Goal: Navigation & Orientation: Find specific page/section

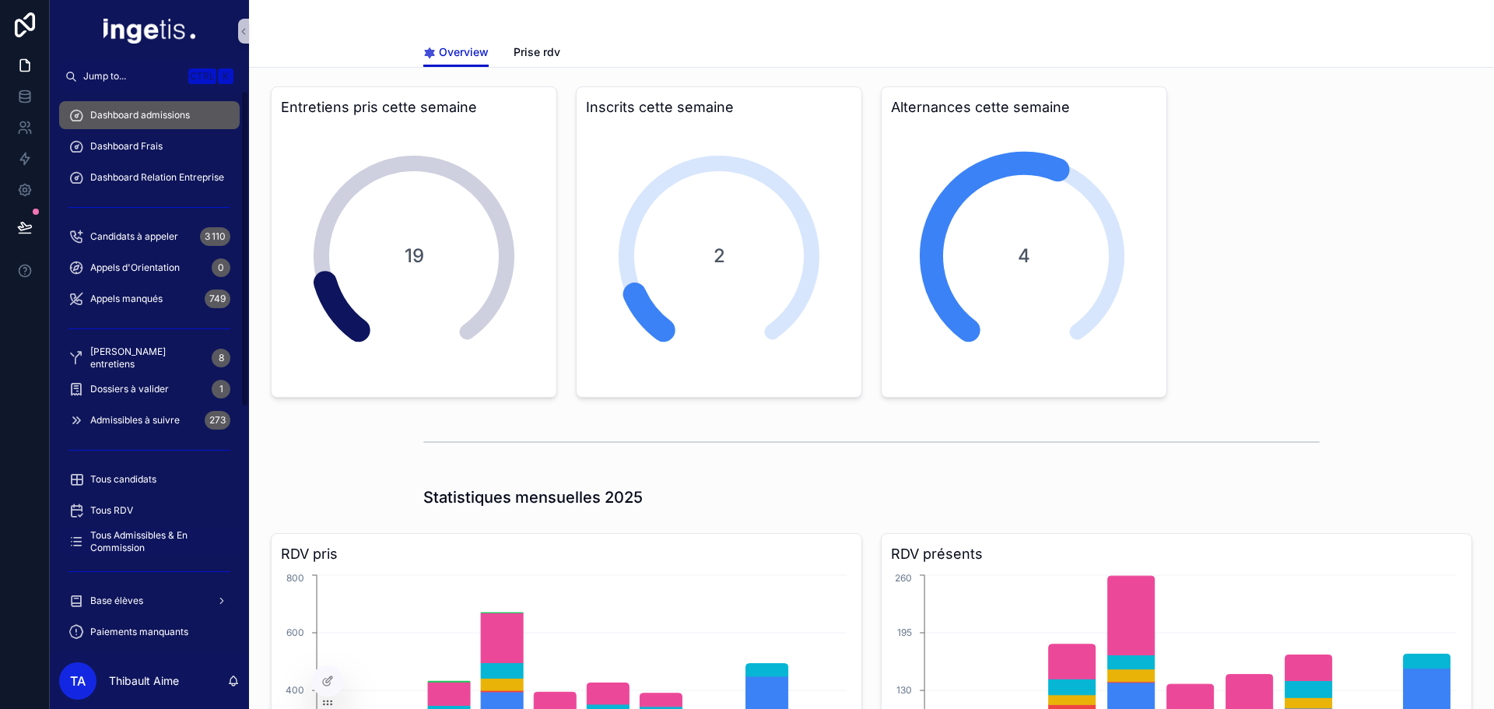
click at [183, 542] on span "Tous Admissibles & En Commission" at bounding box center [157, 541] width 134 height 25
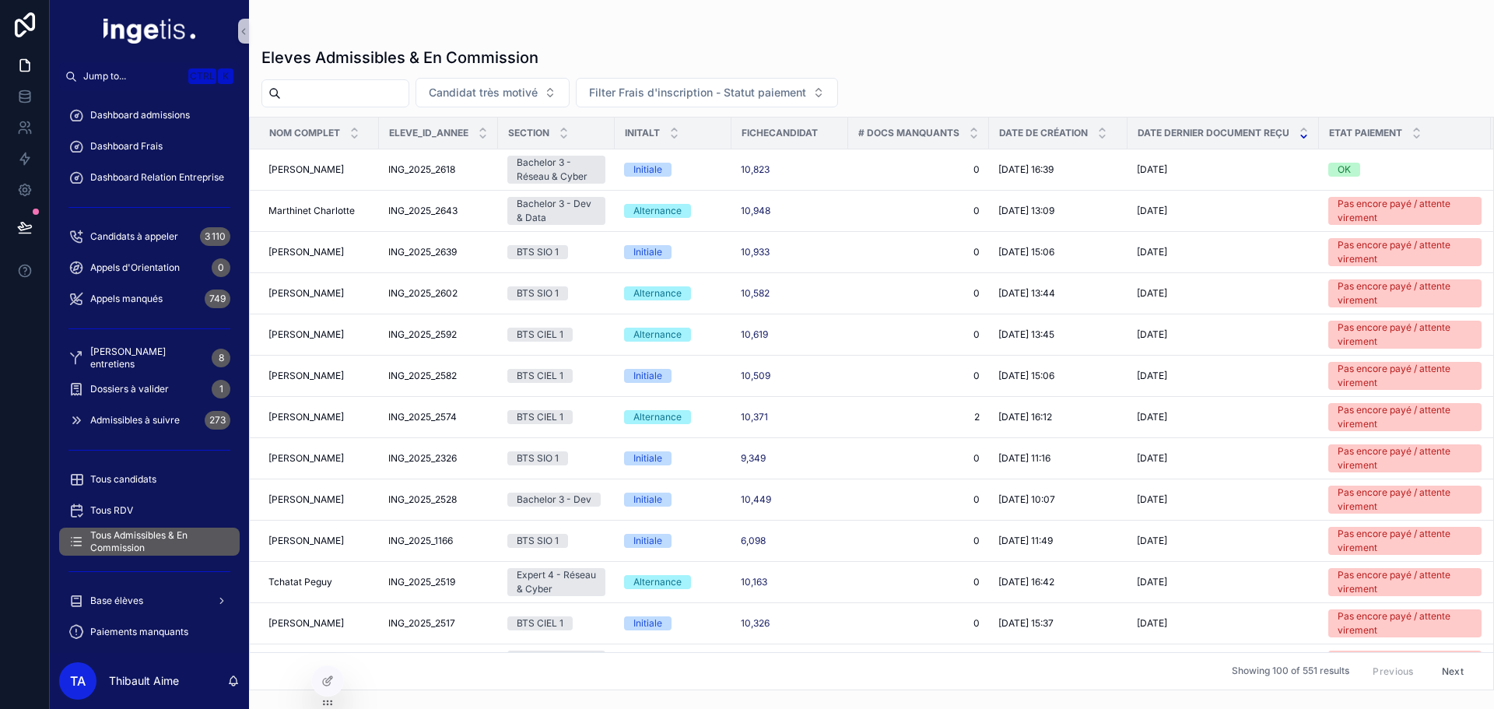
click at [1101, 142] on div "Date de création" at bounding box center [1058, 133] width 137 height 30
click at [1103, 137] on icon "scrollable content" at bounding box center [1102, 136] width 5 height 2
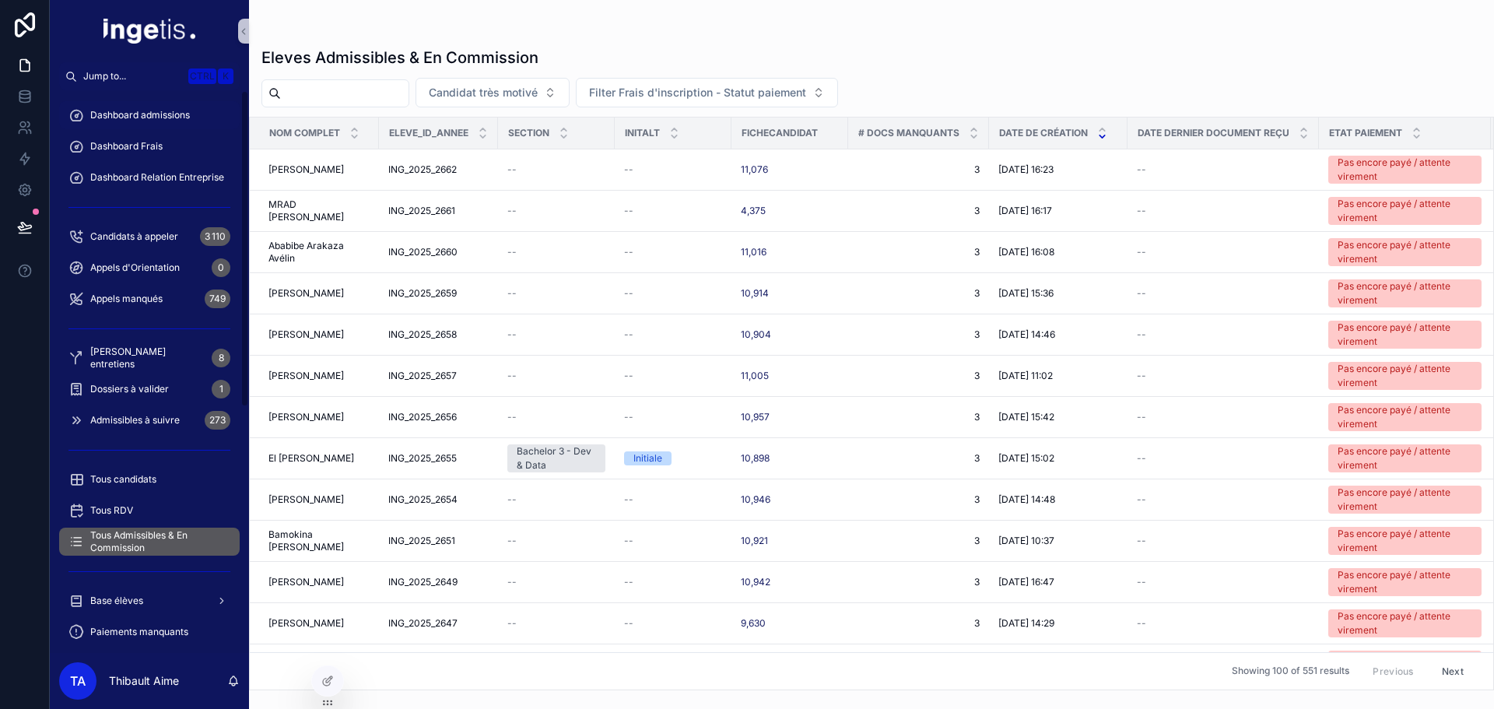
click at [176, 117] on span "Dashboard admissions" at bounding box center [140, 115] width 100 height 12
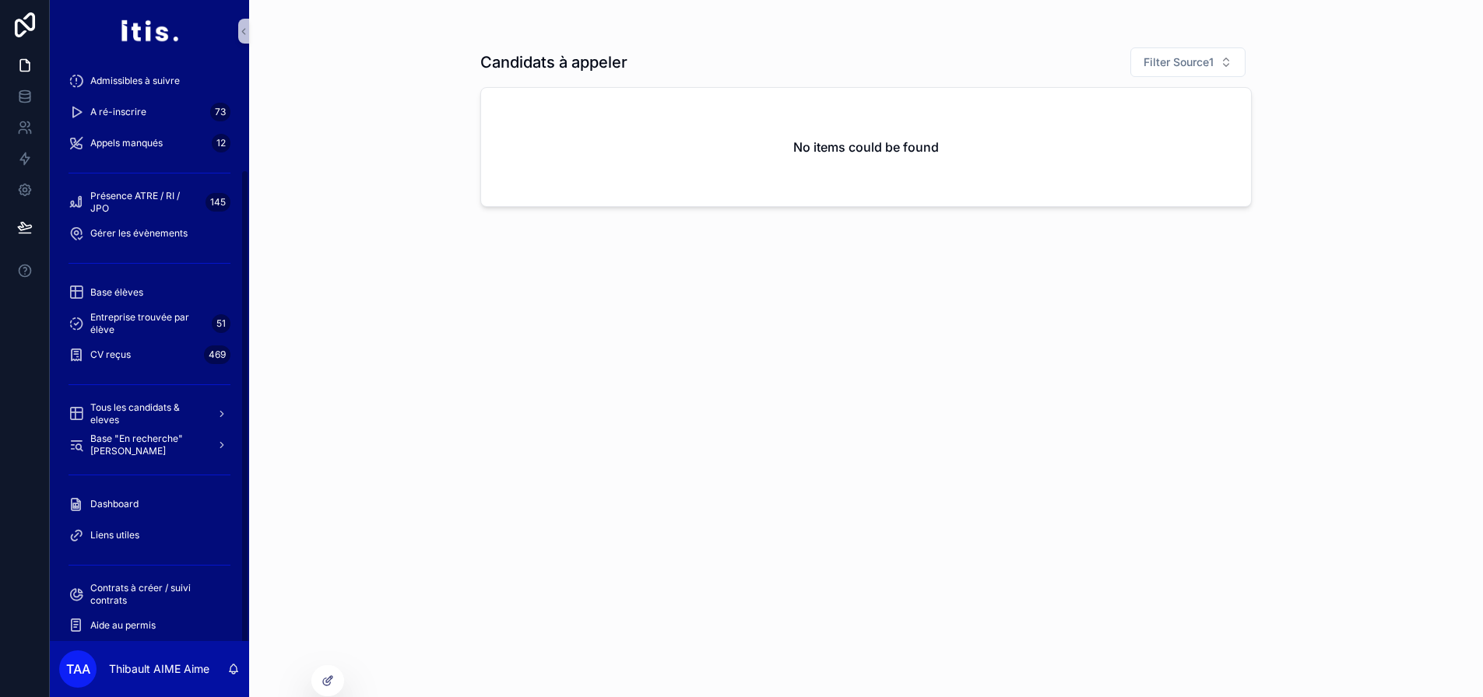
scroll to position [135, 0]
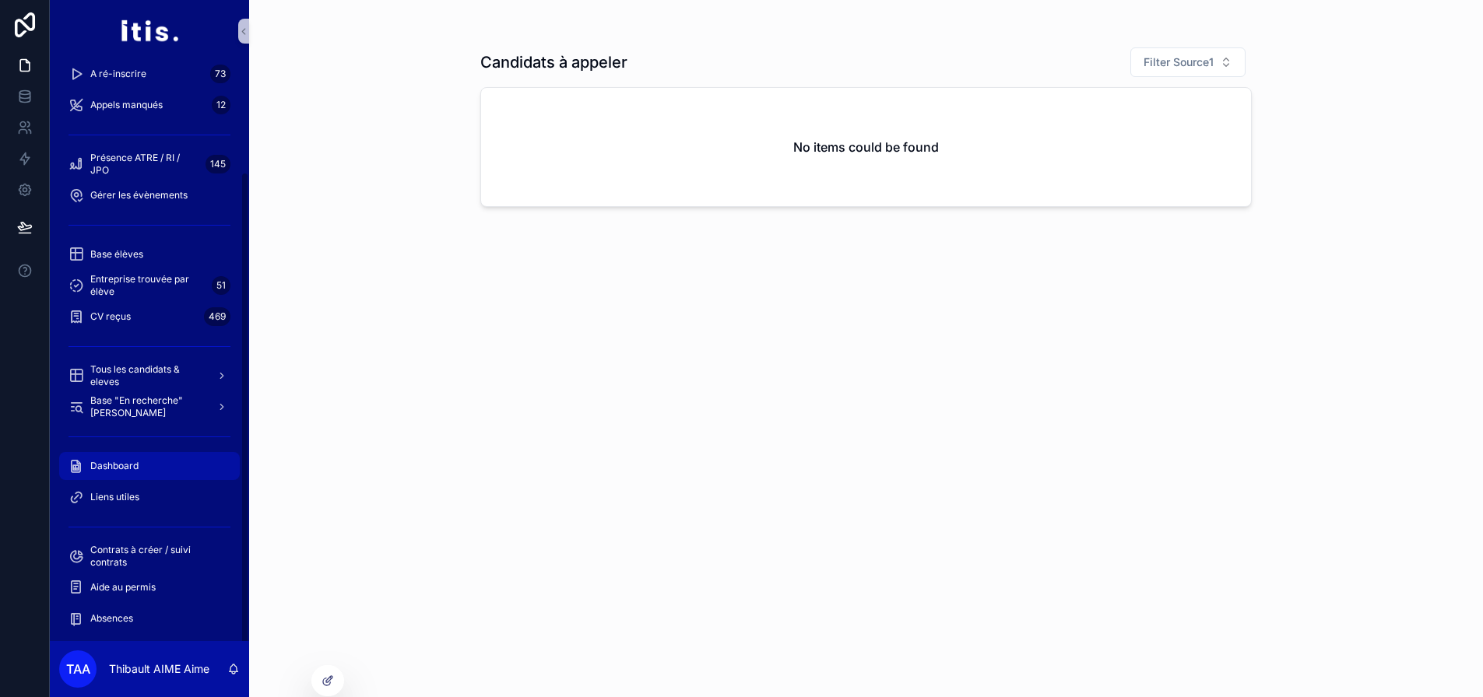
click at [163, 453] on link "Dashboard" at bounding box center [149, 466] width 181 height 28
